Goal: Task Accomplishment & Management: Manage account settings

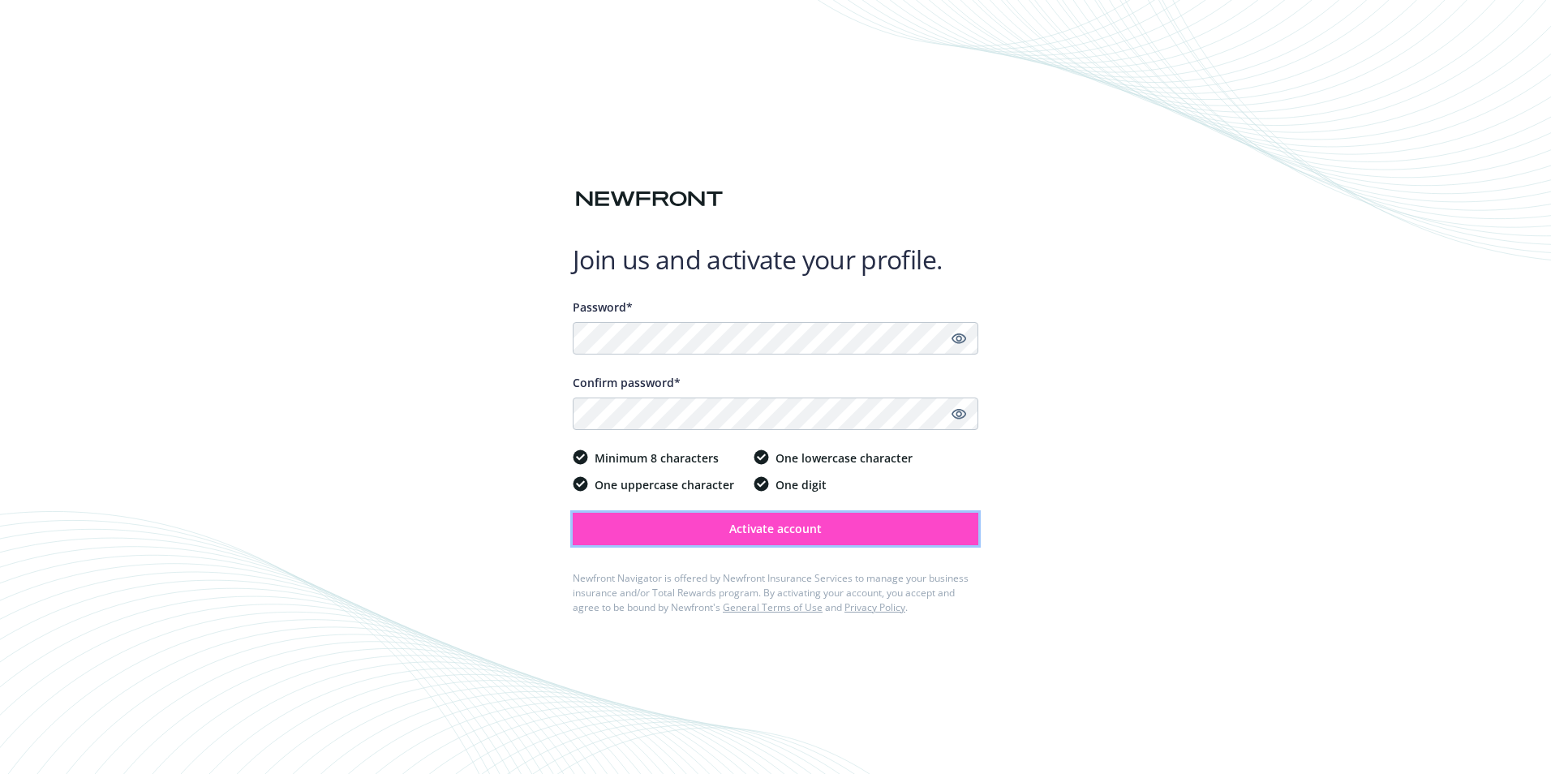
click at [730, 533] on span "Activate account" at bounding box center [775, 528] width 93 height 15
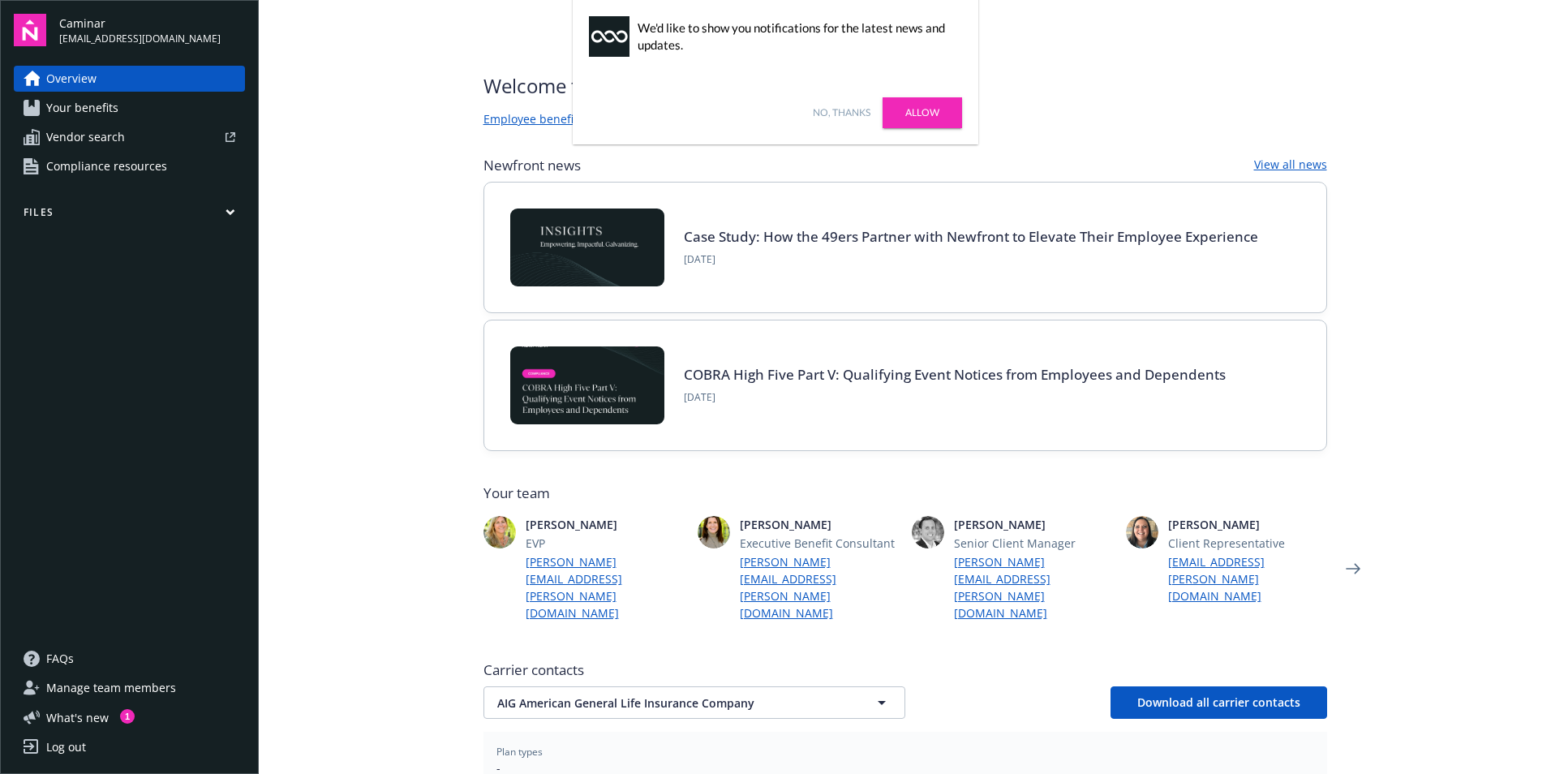
click at [911, 112] on link "Allow" at bounding box center [923, 112] width 80 height 31
